Goal: Navigation & Orientation: Find specific page/section

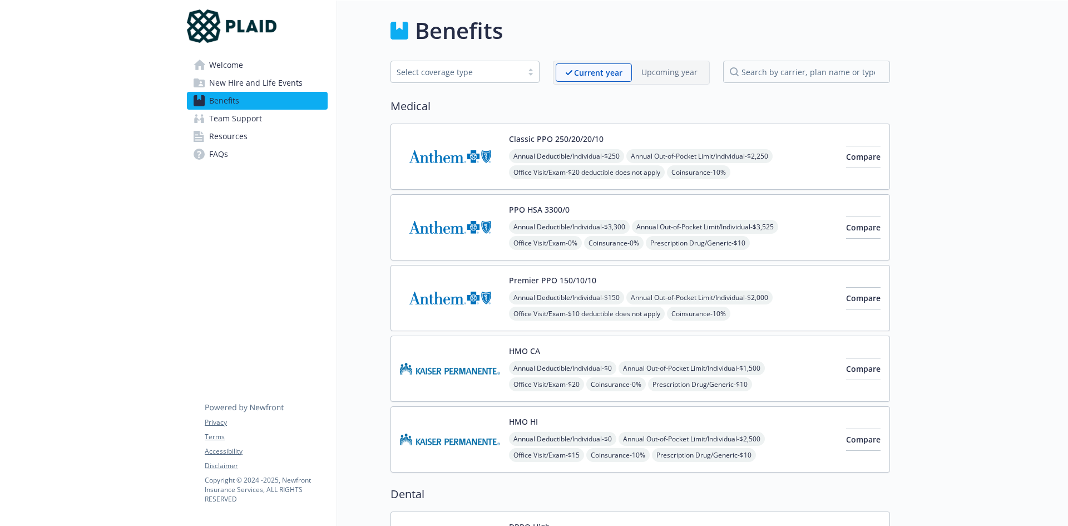
scroll to position [835, 0]
